Goal: Task Accomplishment & Management: Manage account settings

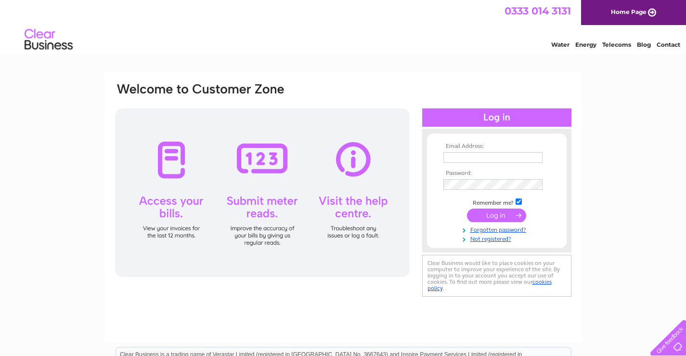
type input "[EMAIL_ADDRESS][DOMAIN_NAME]"
click at [497, 214] on input "submit" at bounding box center [496, 214] width 59 height 13
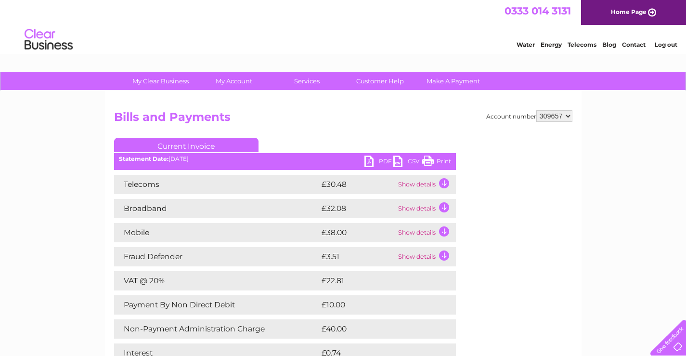
click at [377, 160] on link "PDF" at bounding box center [378, 162] width 29 height 14
click at [376, 82] on link "Customer Help" at bounding box center [379, 81] width 79 height 18
